Goal: Book appointment/travel/reservation

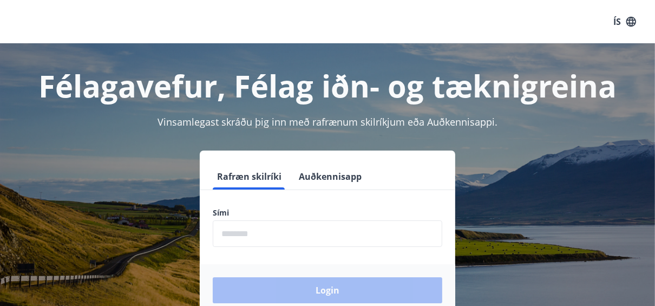
click at [331, 239] on input "phone" at bounding box center [327, 233] width 229 height 27
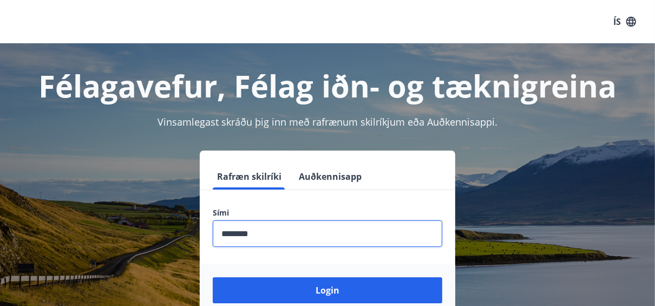
click at [227, 240] on input "phone" at bounding box center [327, 233] width 229 height 27
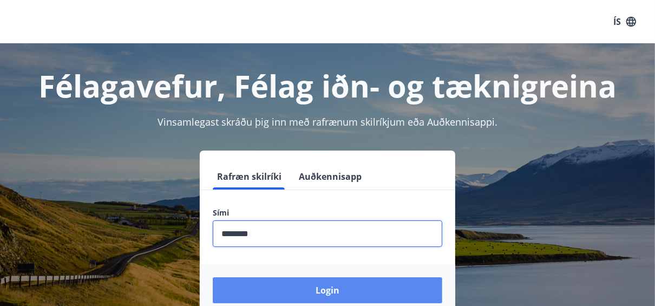
type input "********"
click at [354, 294] on button "Login" at bounding box center [327, 290] width 229 height 26
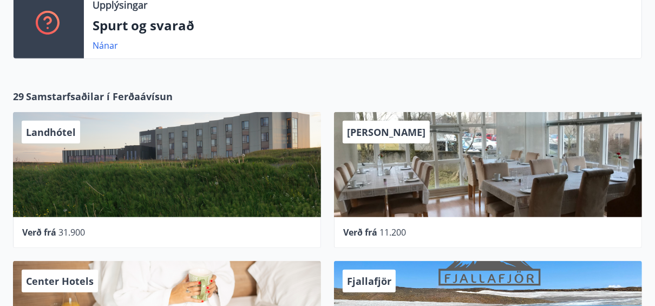
scroll to position [260, 0]
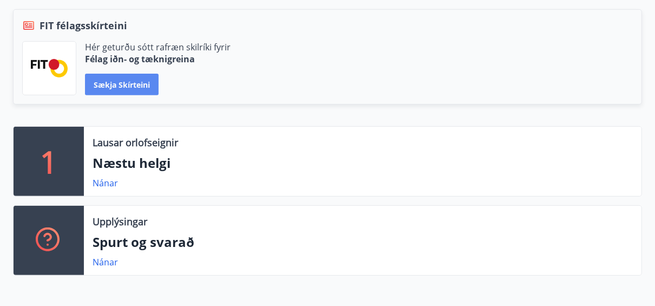
click at [131, 74] on button "Sækja skírteini" at bounding box center [122, 85] width 74 height 22
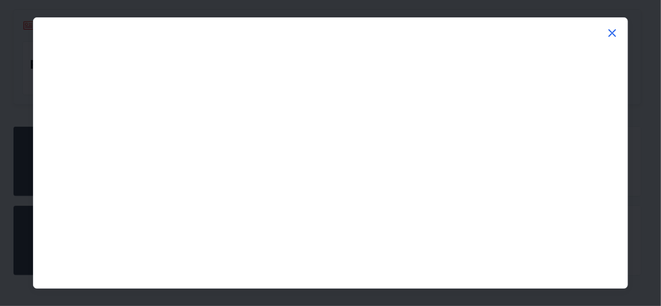
click at [606, 32] on icon at bounding box center [612, 33] width 13 height 13
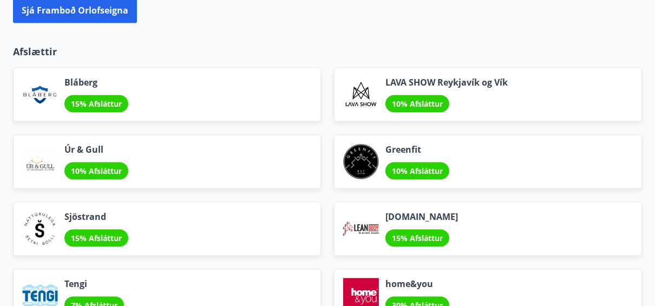
scroll to position [1125, 0]
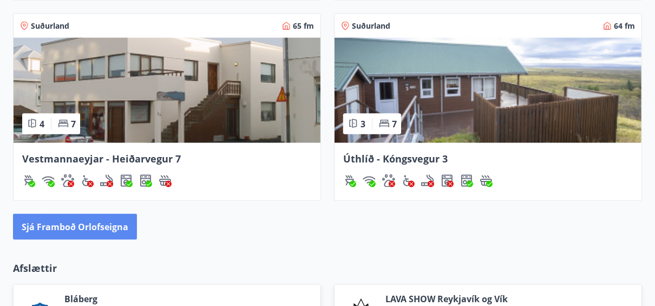
click at [107, 233] on button "Sjá framboð orlofseigna" at bounding box center [75, 227] width 124 height 26
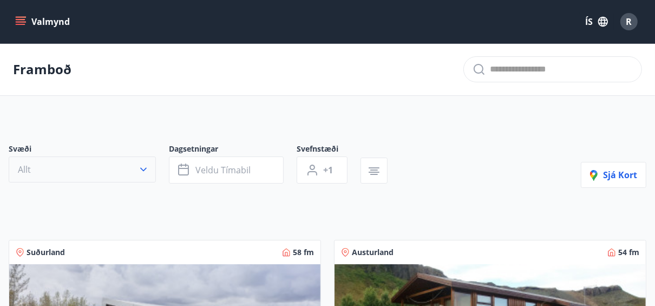
click at [143, 167] on icon "button" at bounding box center [143, 169] width 11 height 11
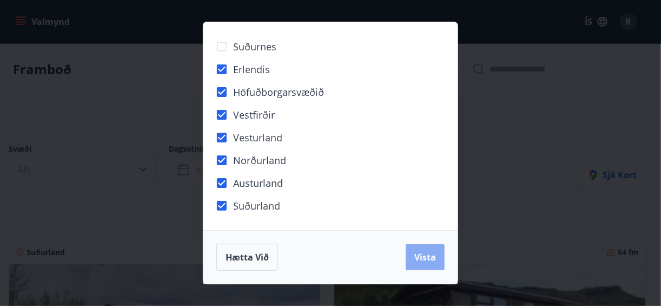
click at [430, 263] on span "Vista" at bounding box center [425, 257] width 22 height 12
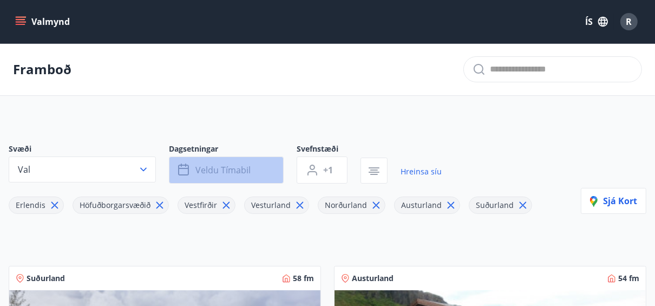
click at [230, 166] on span "Veldu tímabil" at bounding box center [222, 170] width 55 height 12
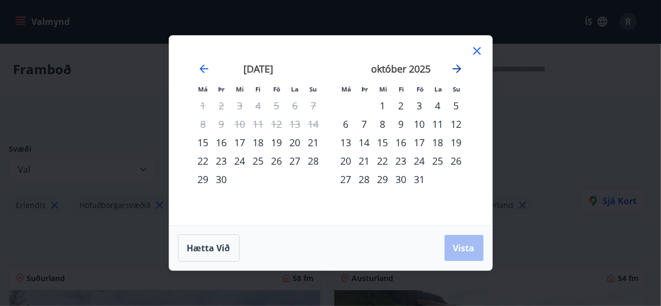
click at [463, 69] on icon "Move forward to switch to the next month." at bounding box center [457, 68] width 13 height 13
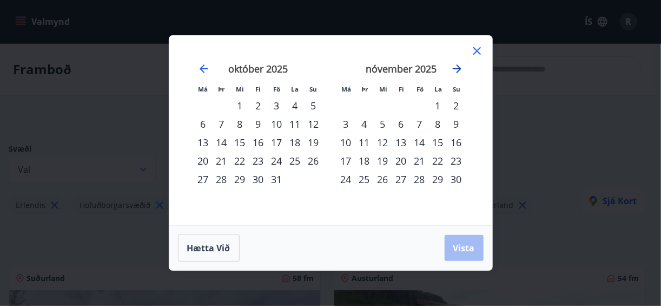
click at [462, 69] on icon "Move forward to switch to the next month." at bounding box center [457, 68] width 9 height 9
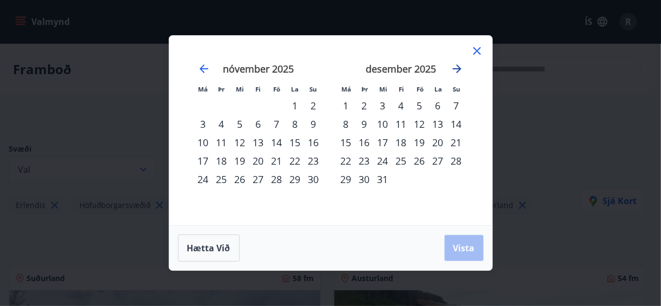
click at [462, 69] on icon "Move forward to switch to the next month." at bounding box center [457, 68] width 9 height 9
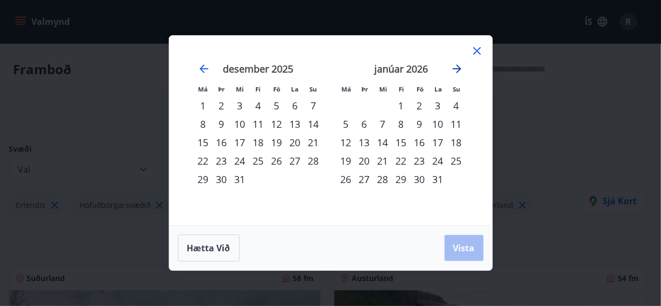
click at [462, 69] on icon "Move forward to switch to the next month." at bounding box center [457, 68] width 9 height 9
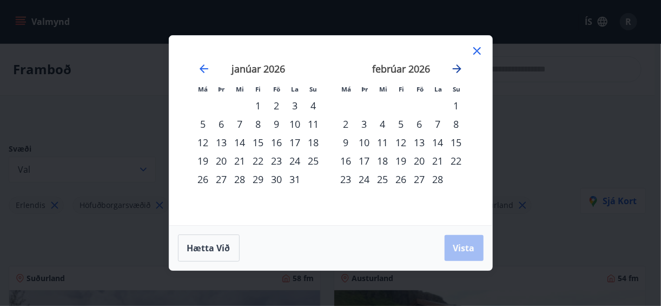
click at [462, 69] on icon "Move forward to switch to the next month." at bounding box center [457, 68] width 9 height 9
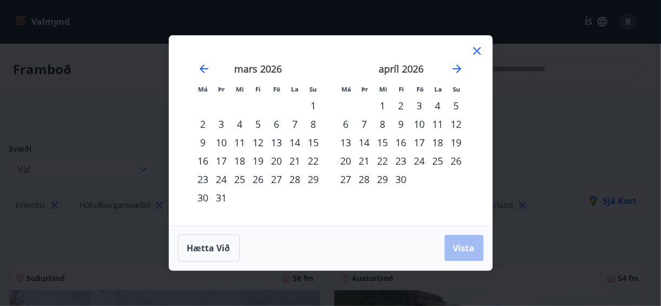
click at [345, 123] on div "6" at bounding box center [346, 124] width 18 height 18
click at [442, 128] on div "11" at bounding box center [438, 124] width 18 height 18
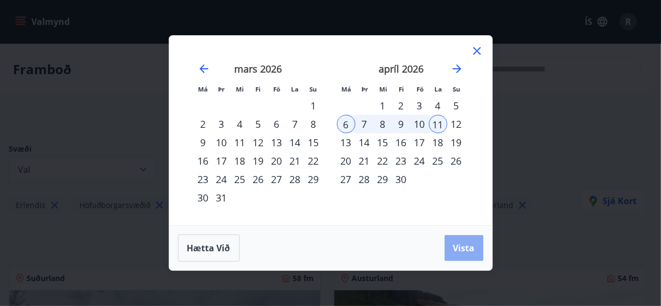
click at [464, 253] on span "Vista" at bounding box center [464, 248] width 22 height 12
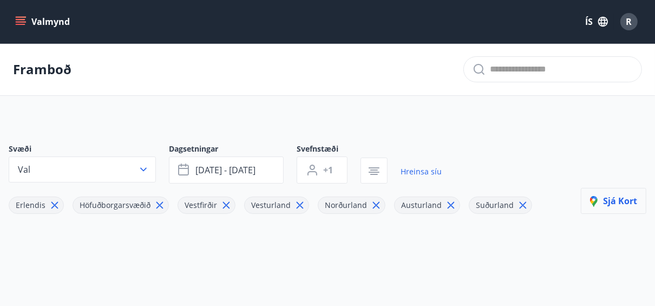
click at [616, 202] on span "Sjá kort" at bounding box center [613, 201] width 47 height 12
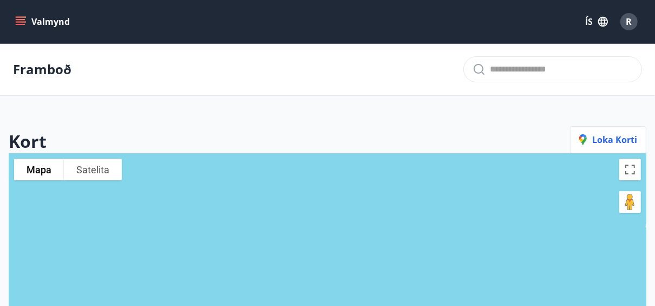
click at [80, 75] on div "Framboð" at bounding box center [327, 69] width 655 height 52
click at [45, 24] on button "Valmynd" at bounding box center [43, 21] width 61 height 19
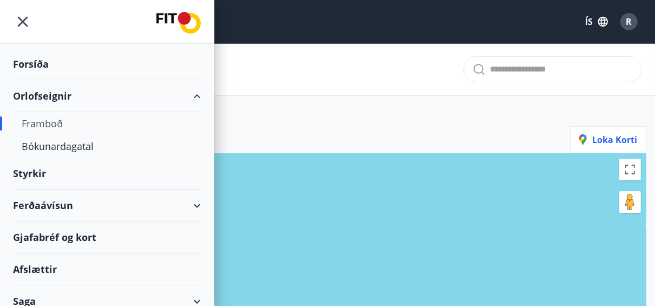
click at [50, 100] on div "Orlofseignir" at bounding box center [107, 96] width 188 height 32
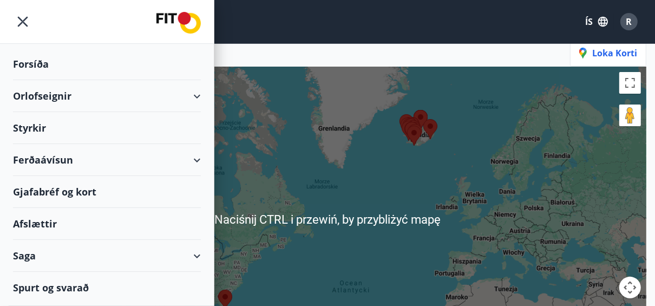
scroll to position [173, 0]
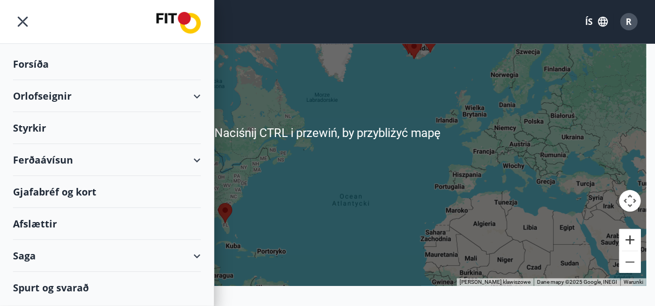
click at [628, 240] on button "Powiększ" at bounding box center [630, 240] width 22 height 22
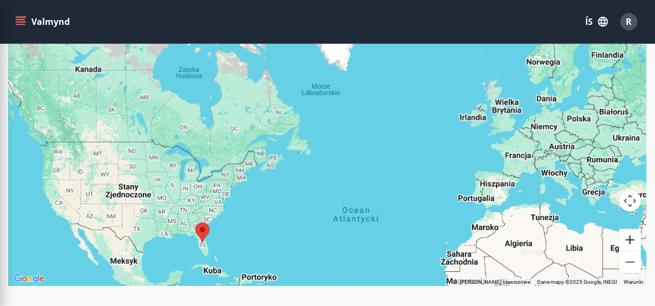
click at [628, 240] on button "Powiększ" at bounding box center [630, 240] width 22 height 22
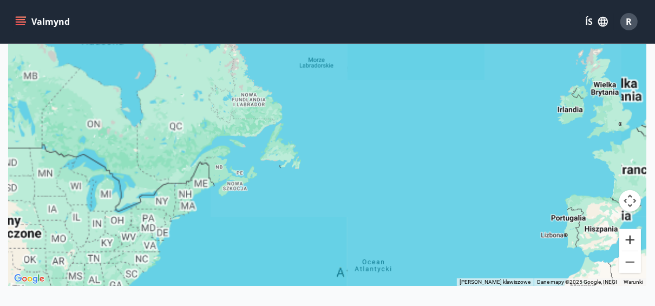
click at [628, 240] on button "Powiększ" at bounding box center [630, 240] width 22 height 22
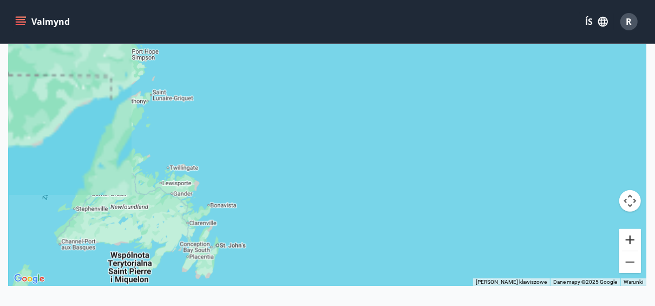
click at [628, 240] on button "Powiększ" at bounding box center [630, 240] width 22 height 22
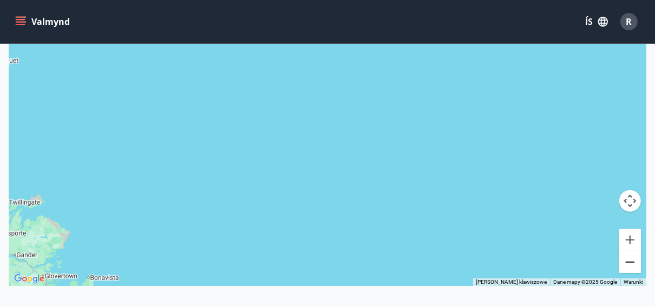
click at [634, 258] on button "Pomniejsz" at bounding box center [630, 262] width 22 height 22
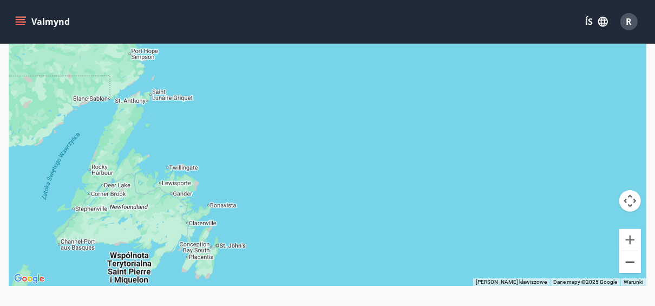
click at [634, 258] on button "Pomniejsz" at bounding box center [630, 262] width 22 height 22
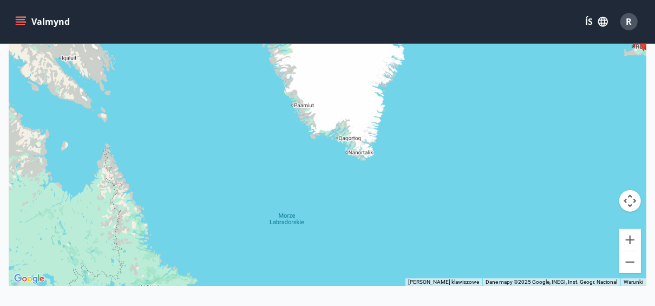
drag, startPoint x: 440, startPoint y: 109, endPoint x: 427, endPoint y: 341, distance: 233.0
click at [427, 305] on html "Valmynd ÍS R Framboð Kort Loka korti Aby za pomocą gestów dotykowych poruszać s…" at bounding box center [327, 127] width 655 height 600
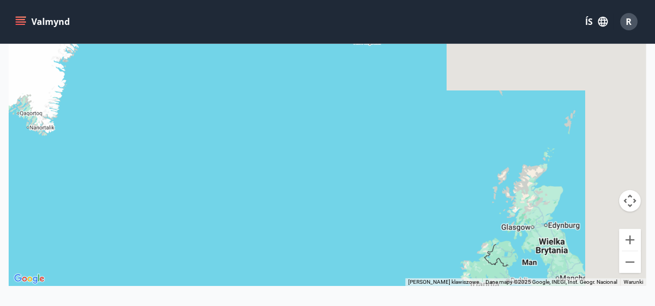
drag, startPoint x: 480, startPoint y: 127, endPoint x: 144, endPoint y: 101, distance: 337.5
click at [144, 101] on div at bounding box center [327, 133] width 637 height 306
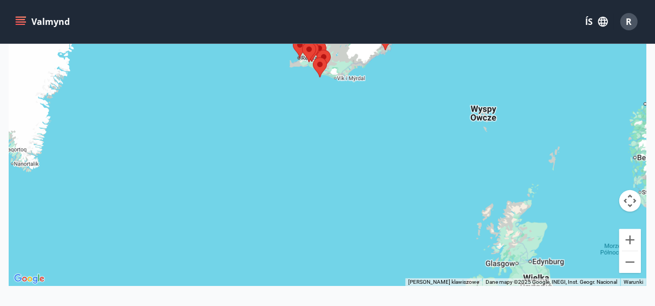
drag, startPoint x: 569, startPoint y: 194, endPoint x: 535, endPoint y: 327, distance: 137.5
click at [535, 305] on html "Valmynd ÍS R Framboð Kort Loka korti Aby za pomocą gestów dotykowych poruszać s…" at bounding box center [327, 127] width 655 height 600
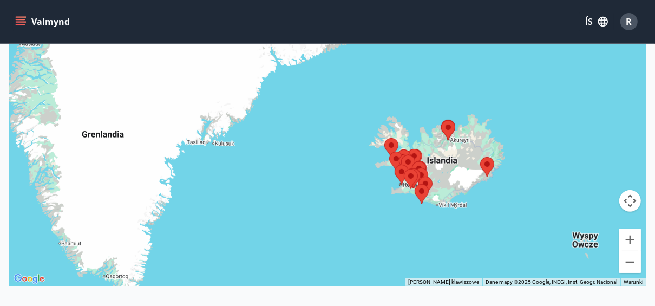
drag, startPoint x: 376, startPoint y: 127, endPoint x: 484, endPoint y: 122, distance: 107.8
click at [484, 122] on div at bounding box center [327, 133] width 637 height 306
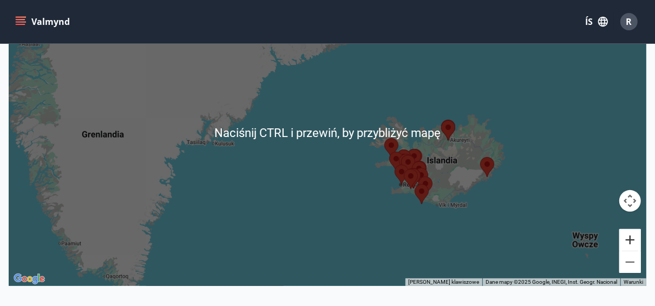
click at [631, 238] on button "Powiększ" at bounding box center [630, 240] width 22 height 22
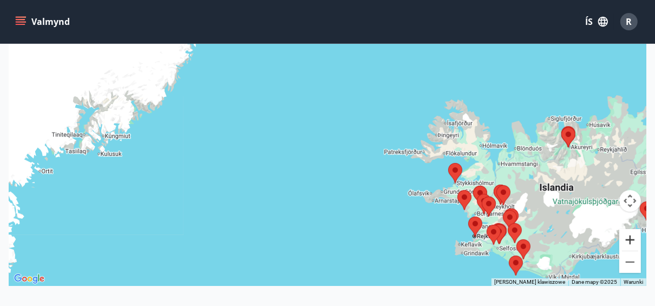
click at [631, 238] on button "Powiększ" at bounding box center [630, 240] width 22 height 22
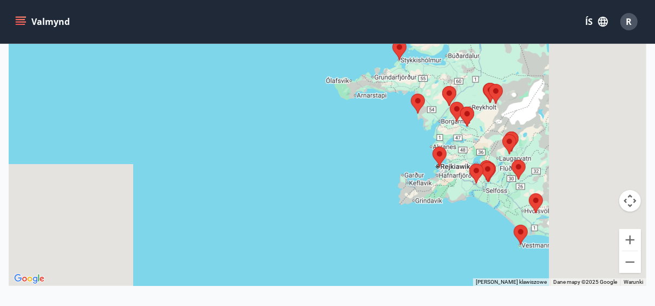
drag, startPoint x: 601, startPoint y: 244, endPoint x: 410, endPoint y: 56, distance: 268.2
click at [410, 56] on div at bounding box center [327, 133] width 637 height 306
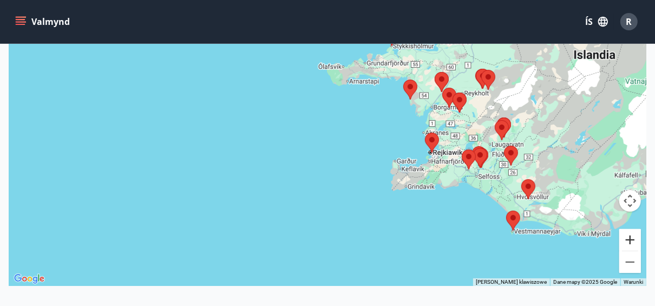
click at [628, 238] on button "Powiększ" at bounding box center [630, 240] width 22 height 22
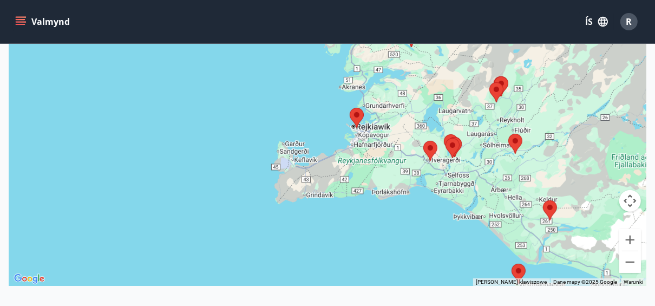
drag, startPoint x: 571, startPoint y: 218, endPoint x: 383, endPoint y: 173, distance: 194.1
click at [383, 173] on div at bounding box center [327, 133] width 637 height 306
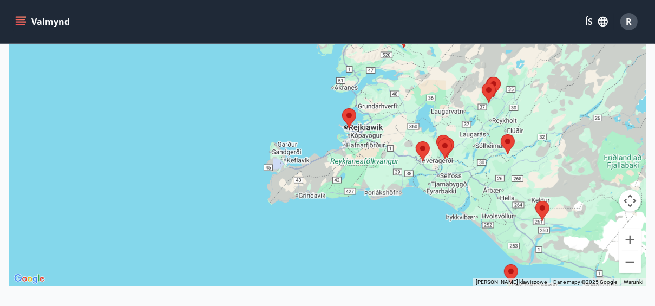
click at [422, 150] on img at bounding box center [422, 151] width 23 height 29
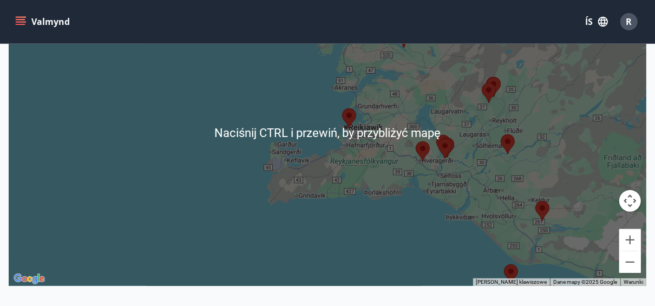
click at [420, 149] on img at bounding box center [422, 151] width 23 height 29
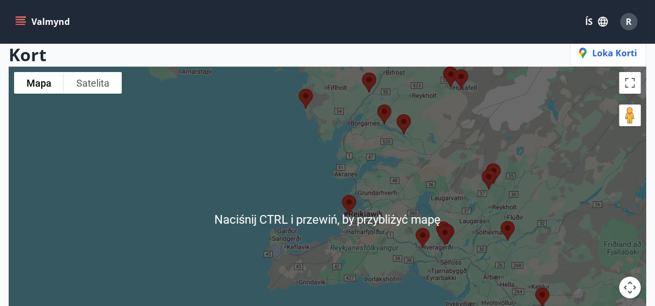
scroll to position [43, 0]
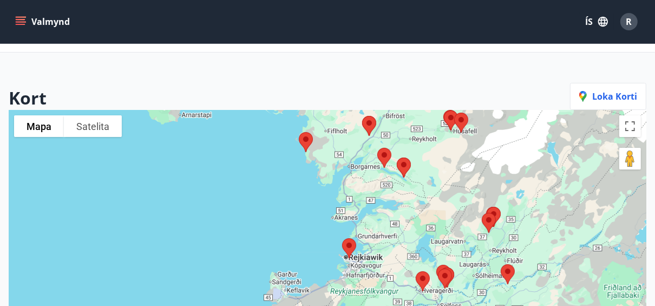
click at [74, 61] on main "Framboð Kort Loka korti Aby za pomocą gestów dotykowych poruszać się po mapie, …" at bounding box center [327, 212] width 655 height 424
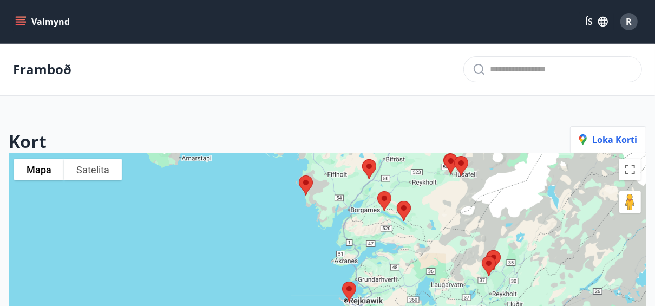
click at [49, 25] on button "Valmynd" at bounding box center [43, 21] width 61 height 19
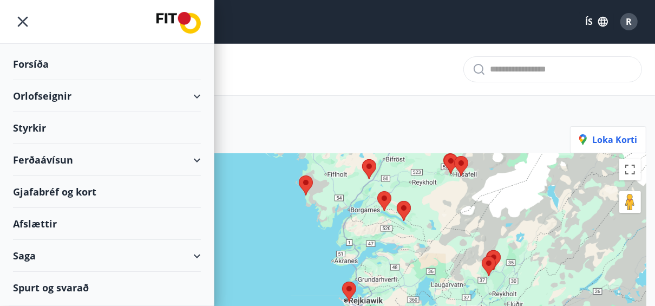
click at [45, 95] on div "Orlofseignir" at bounding box center [107, 96] width 188 height 32
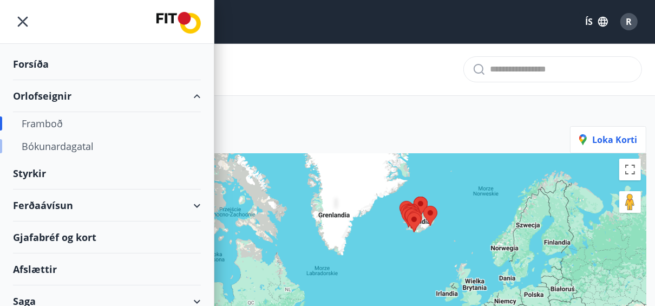
click at [64, 148] on div "Bókunardagatal" at bounding box center [107, 146] width 170 height 23
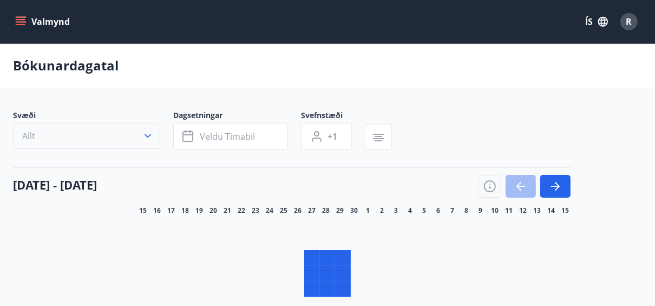
click at [143, 135] on button "Allt" at bounding box center [86, 136] width 147 height 26
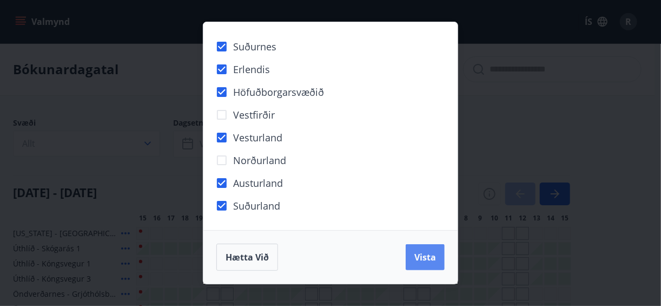
click at [431, 263] on span "Vista" at bounding box center [425, 257] width 22 height 12
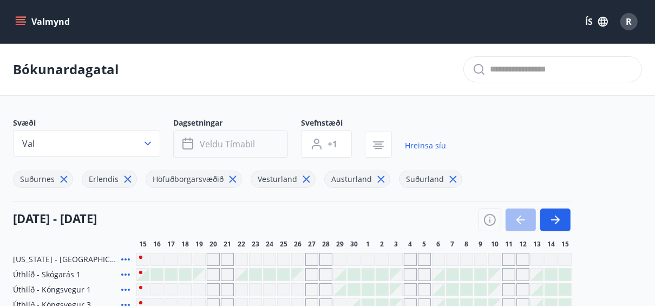
click at [191, 146] on icon "button" at bounding box center [188, 143] width 13 height 13
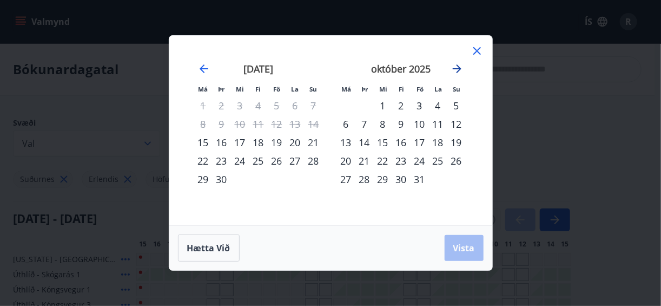
click at [460, 72] on icon "Move forward to switch to the next month." at bounding box center [457, 68] width 13 height 13
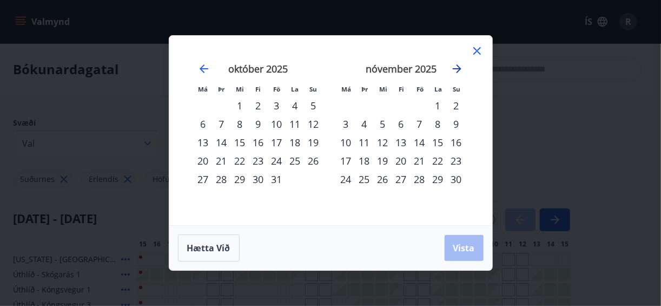
click at [460, 71] on icon "Move forward to switch to the next month." at bounding box center [457, 68] width 13 height 13
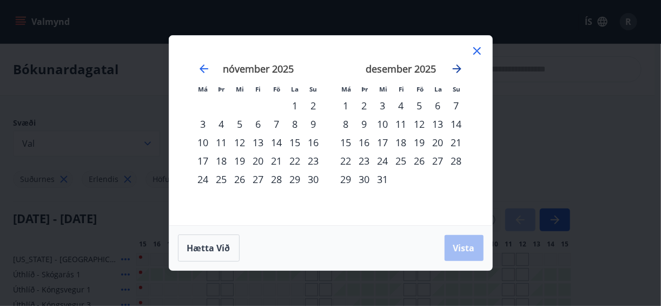
click at [460, 71] on icon "Move forward to switch to the next month." at bounding box center [457, 68] width 13 height 13
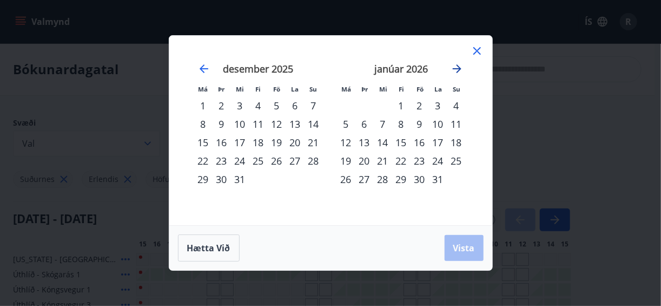
click at [460, 71] on icon "Move forward to switch to the next month." at bounding box center [457, 68] width 13 height 13
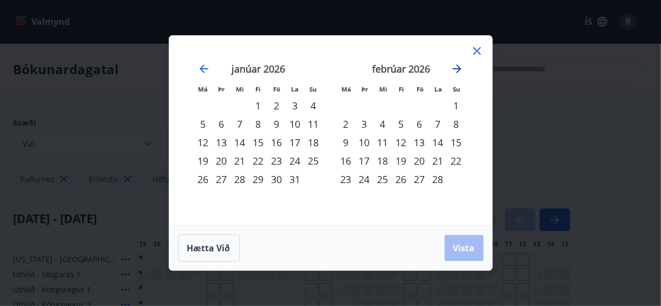
click at [460, 71] on icon "Move forward to switch to the next month." at bounding box center [457, 68] width 13 height 13
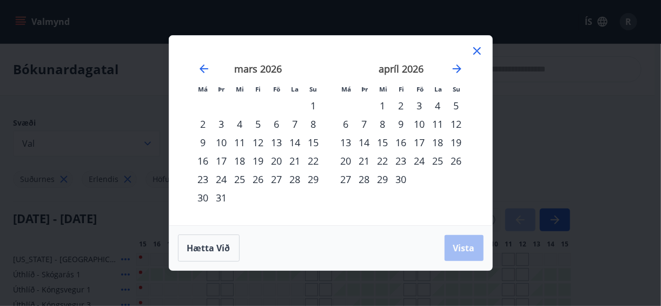
click at [340, 124] on div "6" at bounding box center [346, 124] width 18 height 18
click at [452, 124] on div "12" at bounding box center [456, 124] width 18 height 18
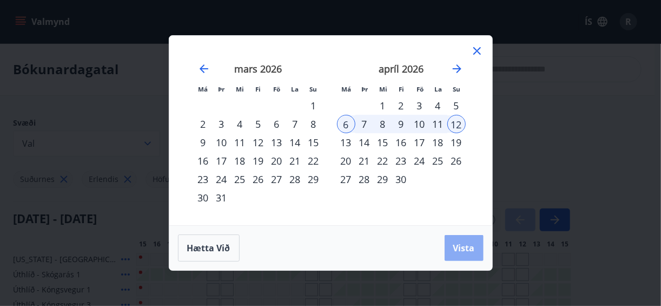
click at [466, 246] on span "Vista" at bounding box center [464, 248] width 22 height 12
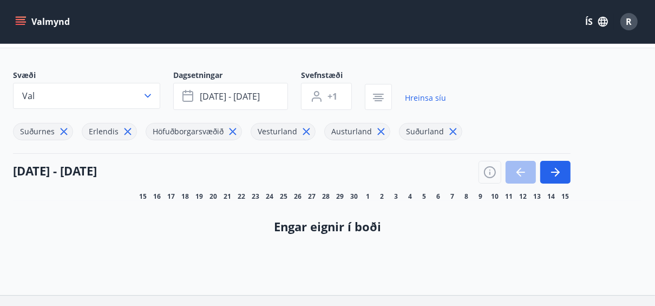
scroll to position [4, 0]
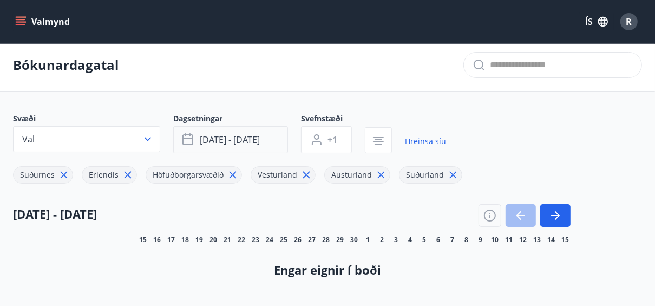
click at [241, 141] on span "[DATE] - [DATE]" at bounding box center [230, 140] width 60 height 12
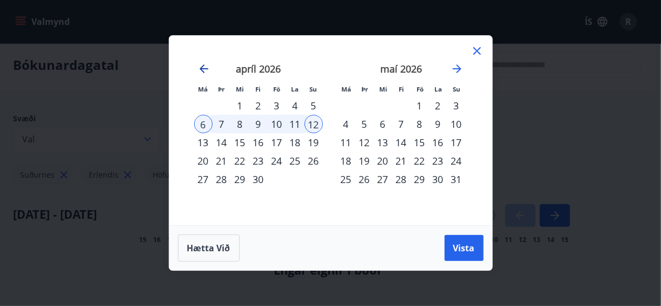
click at [205, 68] on icon "Move backward to switch to the previous month." at bounding box center [204, 68] width 9 height 9
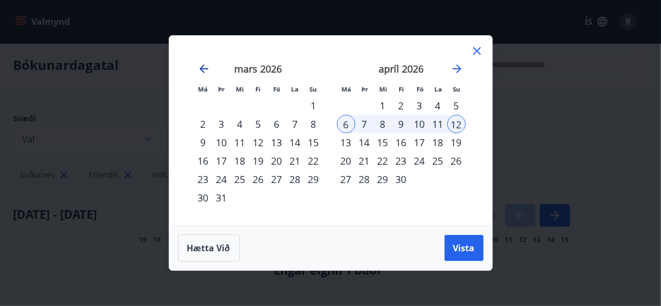
click at [205, 68] on icon "Move backward to switch to the previous month." at bounding box center [204, 68] width 9 height 9
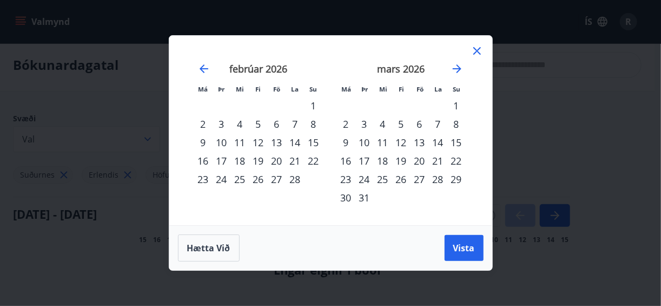
click at [203, 121] on div "2" at bounding box center [203, 124] width 18 height 18
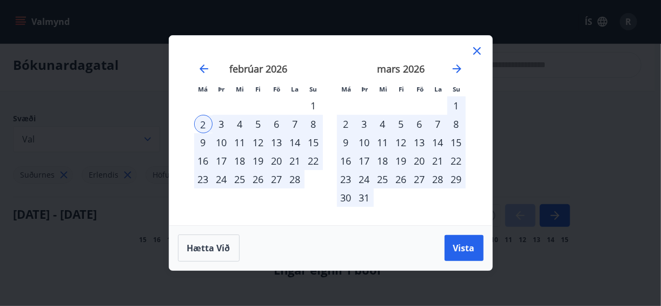
click at [313, 128] on div "8" at bounding box center [314, 124] width 18 height 18
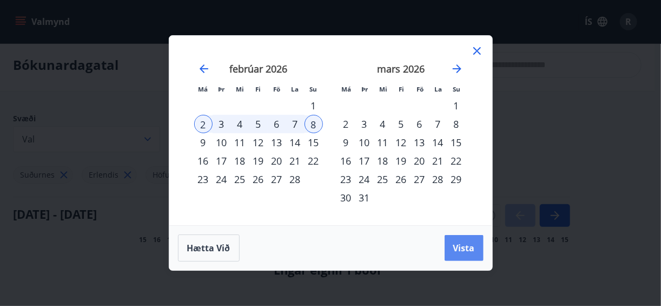
click at [459, 254] on button "Vista" at bounding box center [464, 248] width 39 height 26
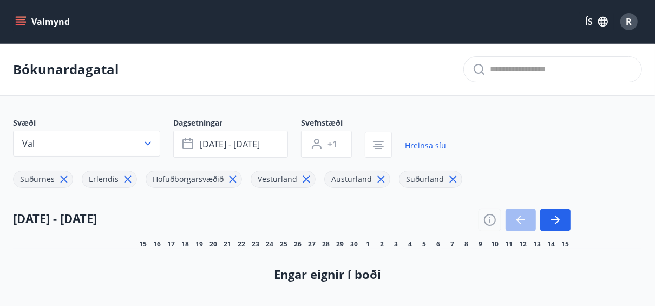
click at [337, 28] on div "Valmynd ÍS R" at bounding box center [327, 22] width 629 height 26
